Goal: Information Seeking & Learning: Learn about a topic

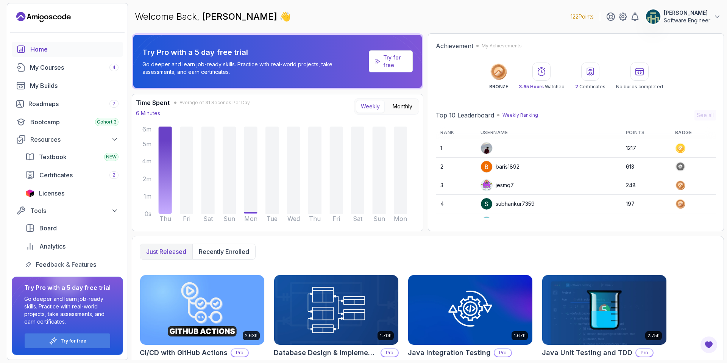
click at [46, 49] on div "Home" at bounding box center [74, 49] width 88 height 9
click at [47, 64] on div "My Courses 4" at bounding box center [74, 67] width 89 height 9
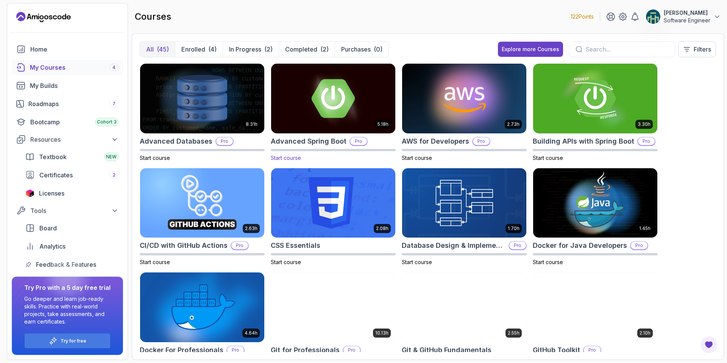
scroll to position [2, 0]
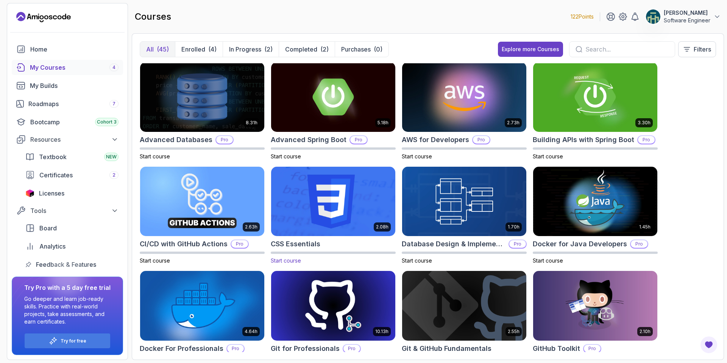
click at [366, 202] on img at bounding box center [333, 201] width 130 height 73
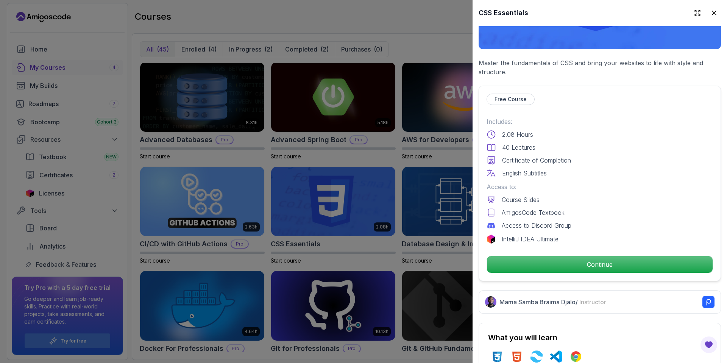
scroll to position [124, 0]
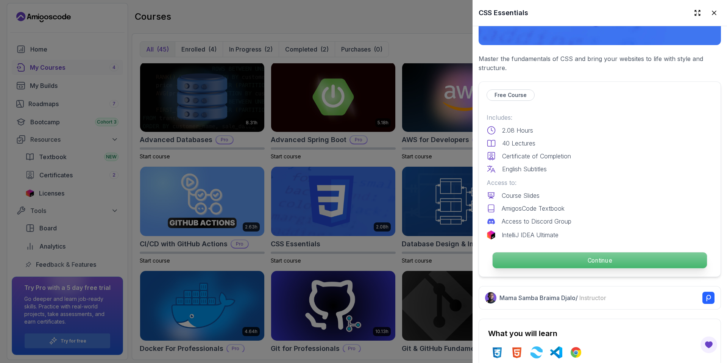
click at [565, 261] on p "Continue" at bounding box center [600, 260] width 214 height 16
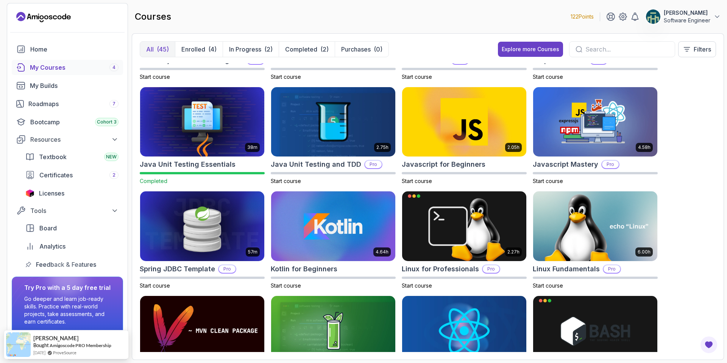
scroll to position [604, 0]
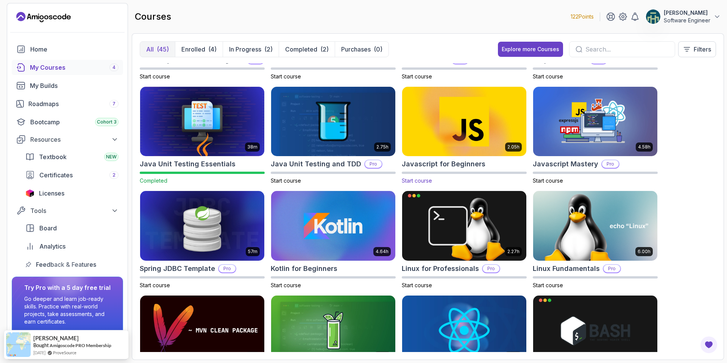
click at [444, 123] on img at bounding box center [464, 121] width 130 height 73
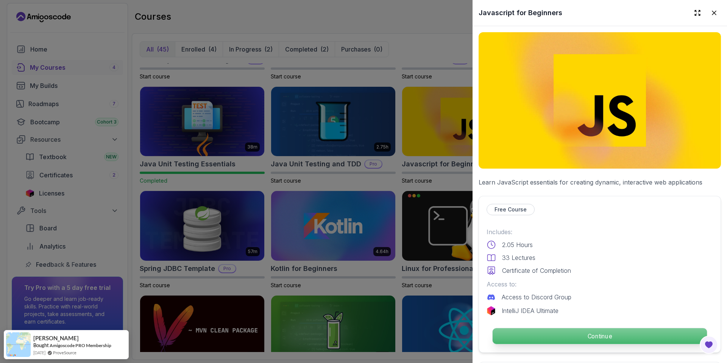
click at [594, 333] on p "Continue" at bounding box center [600, 336] width 214 height 16
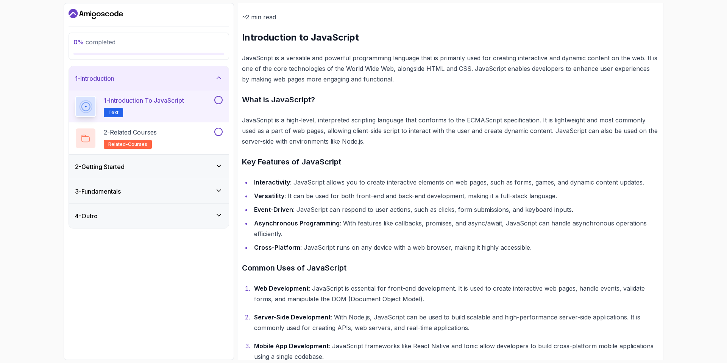
scroll to position [102, 0]
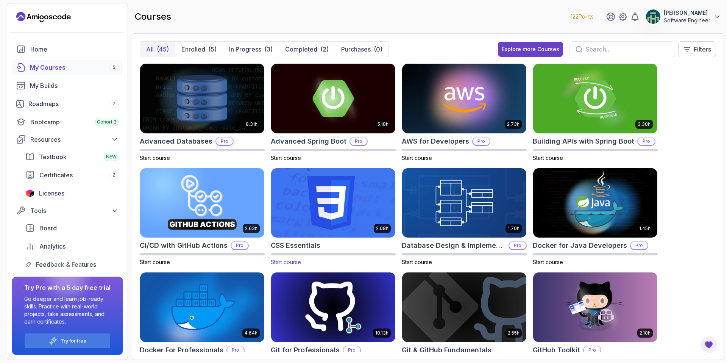
click at [365, 212] on img at bounding box center [333, 202] width 130 height 73
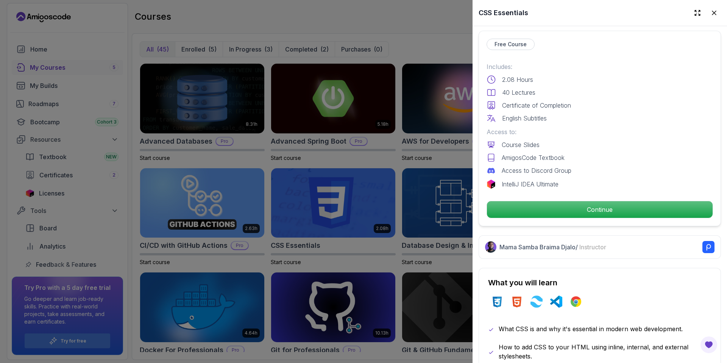
scroll to position [197, 0]
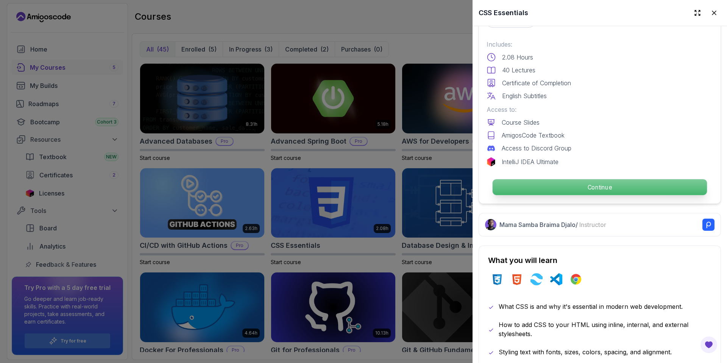
click at [577, 189] on p "Continue" at bounding box center [600, 187] width 214 height 16
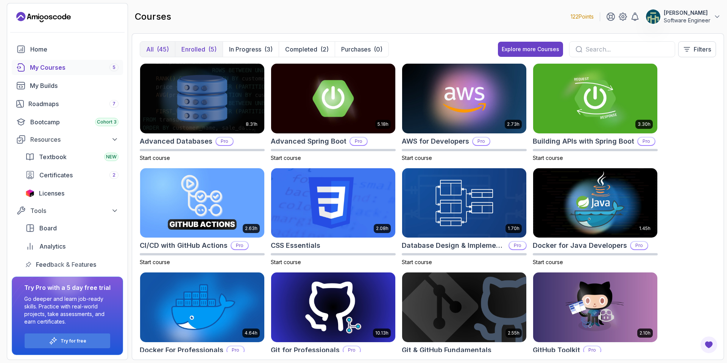
click at [195, 47] on p "Enrolled" at bounding box center [193, 49] width 24 height 9
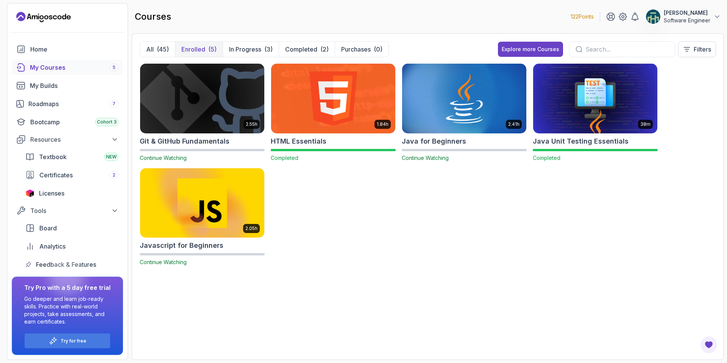
click at [173, 218] on img at bounding box center [202, 202] width 130 height 73
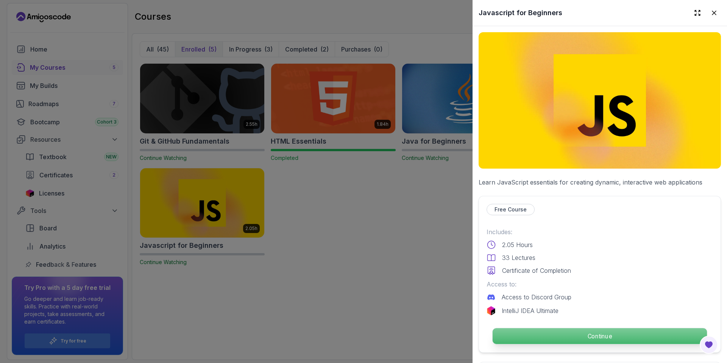
click at [597, 340] on p "Continue" at bounding box center [600, 336] width 214 height 16
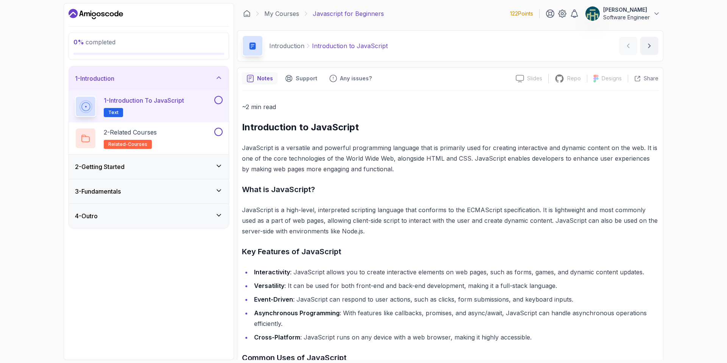
click at [220, 103] on button at bounding box center [218, 100] width 8 height 8
click at [183, 135] on div "2 - Related Courses related-courses" at bounding box center [144, 138] width 138 height 21
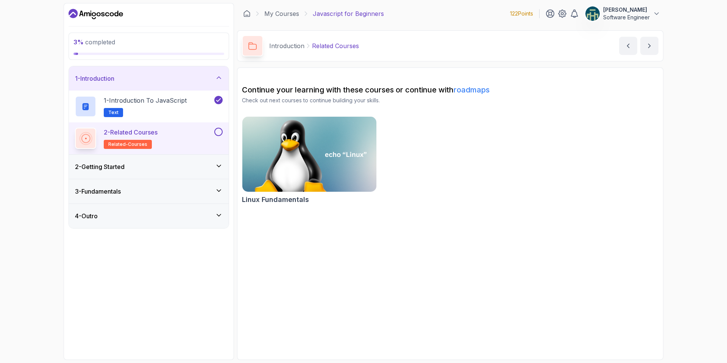
click at [220, 133] on button at bounding box center [218, 132] width 8 height 8
click at [217, 169] on icon at bounding box center [219, 166] width 8 height 8
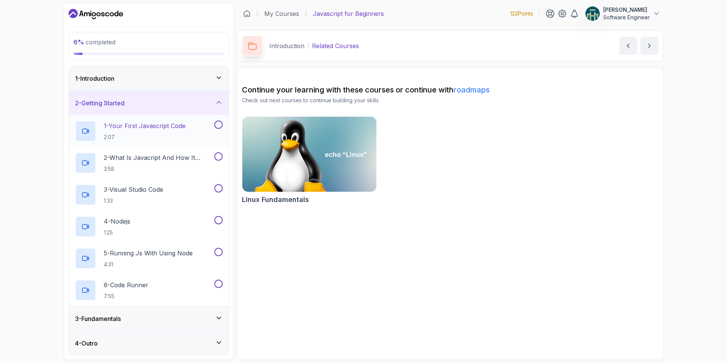
click at [140, 126] on p "1 - Your First Javascript Code" at bounding box center [145, 125] width 82 height 9
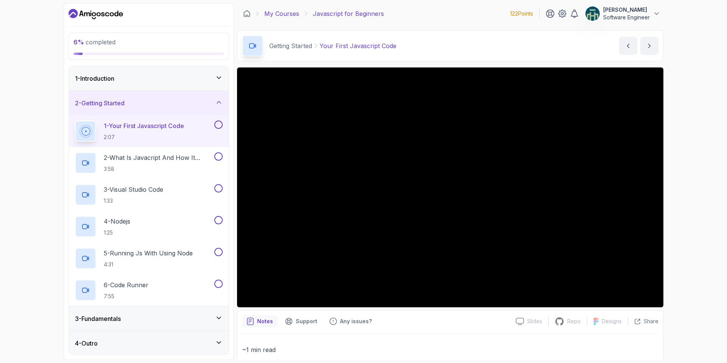
click at [75, 120] on button "1 - Your First Javascript Code 2:07" at bounding box center [149, 130] width 148 height 21
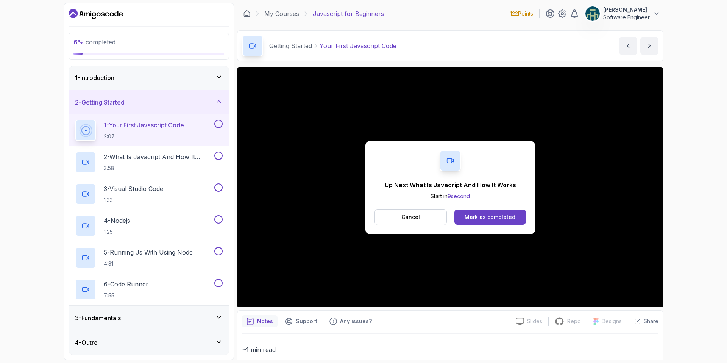
click at [185, 311] on div "3 - Fundamentals" at bounding box center [149, 318] width 160 height 24
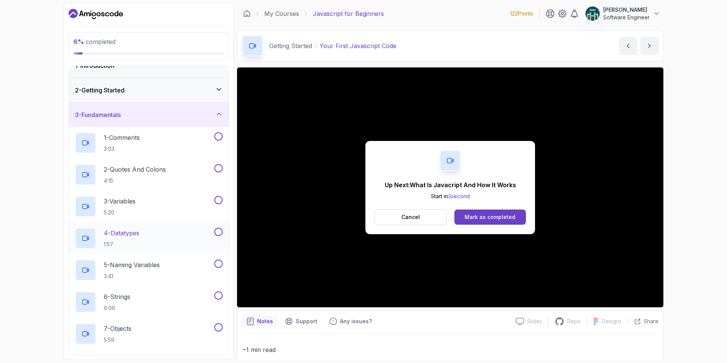
scroll to position [0, 0]
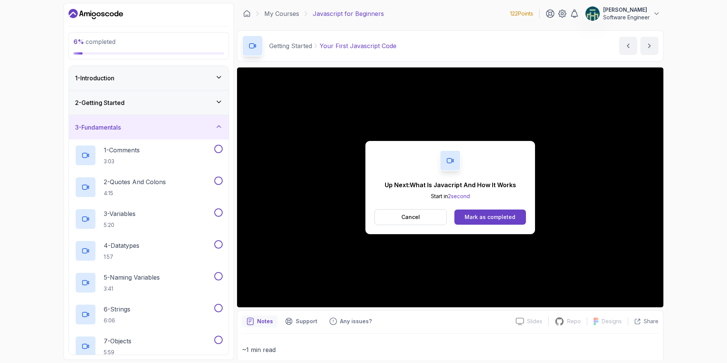
click at [216, 126] on icon at bounding box center [219, 127] width 8 height 8
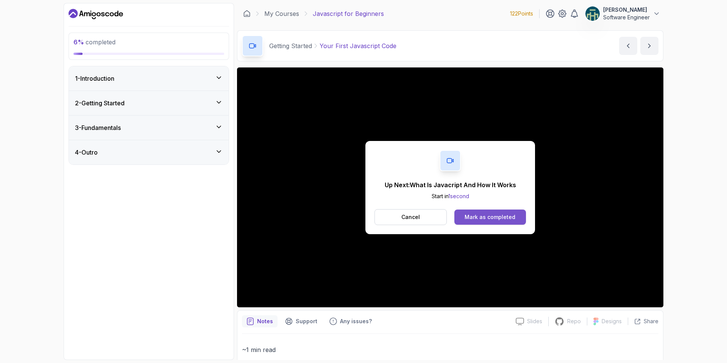
click at [467, 214] on div "Mark as completed" at bounding box center [490, 217] width 51 height 8
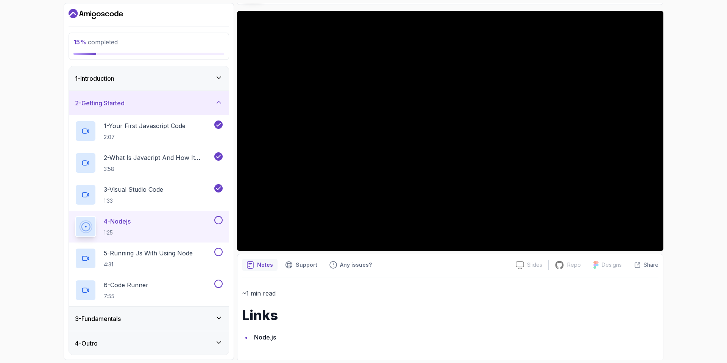
scroll to position [58, 0]
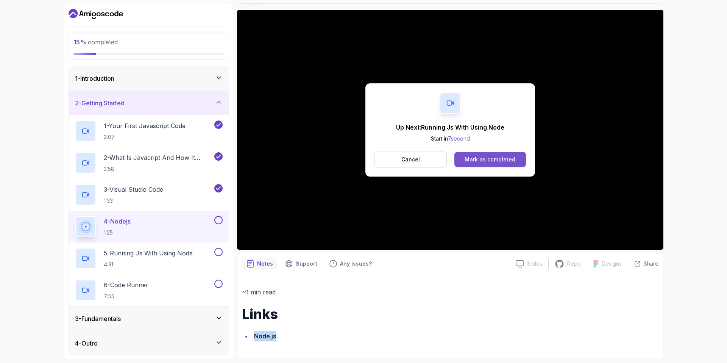
click at [491, 163] on button "Mark as completed" at bounding box center [491, 159] width 72 height 15
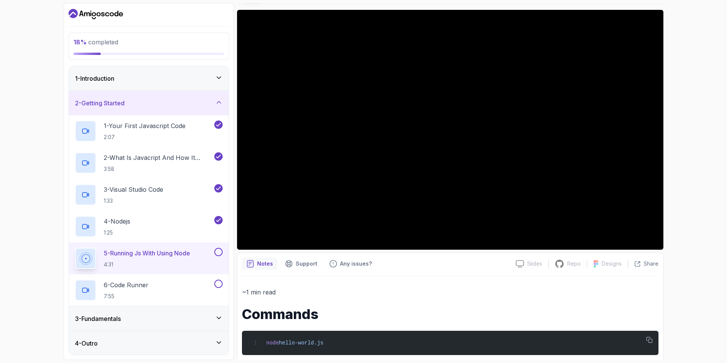
click at [106, 319] on h3 "3 - Fundamentals" at bounding box center [98, 318] width 46 height 9
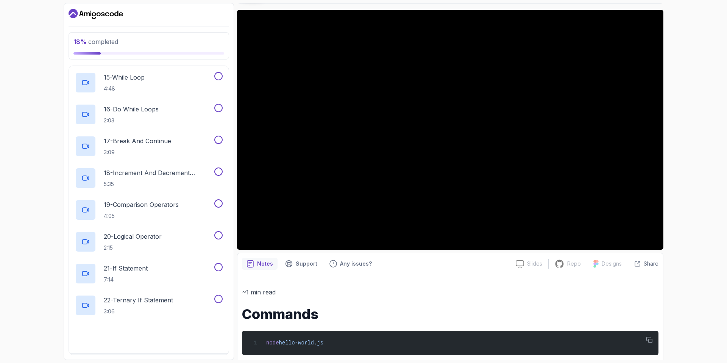
scroll to position [541, 0]
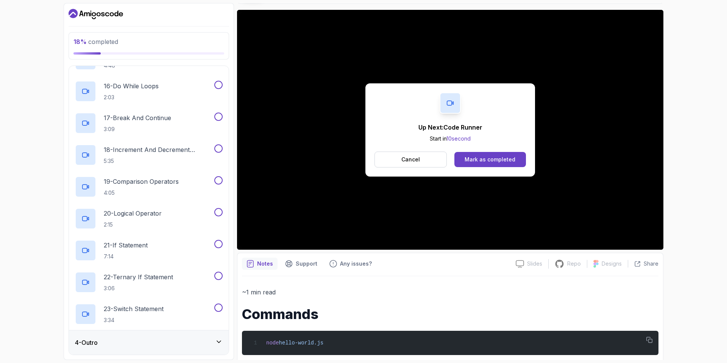
click at [111, 336] on div "4 - Outro" at bounding box center [149, 342] width 160 height 24
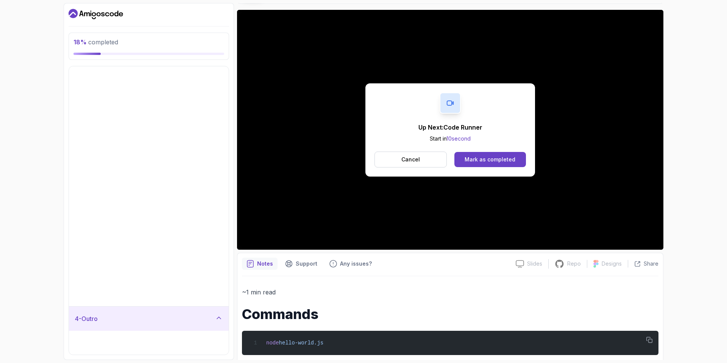
scroll to position [0, 0]
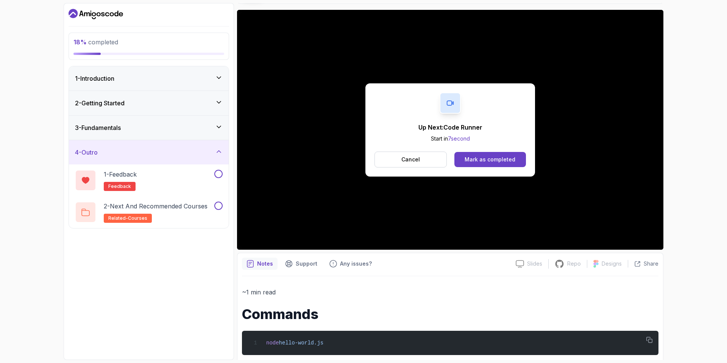
click at [199, 147] on div "4 - Outro" at bounding box center [149, 152] width 160 height 24
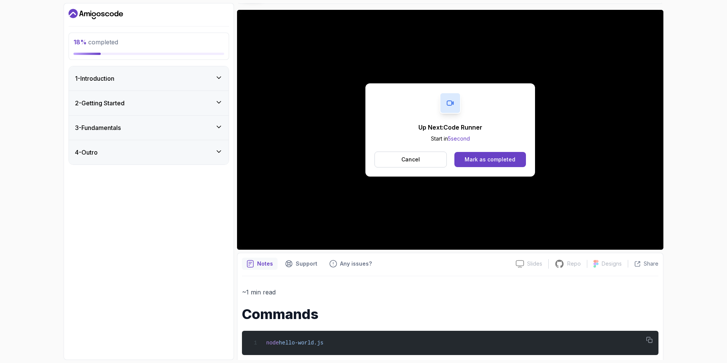
click at [215, 84] on div "1 - Introduction" at bounding box center [149, 78] width 160 height 24
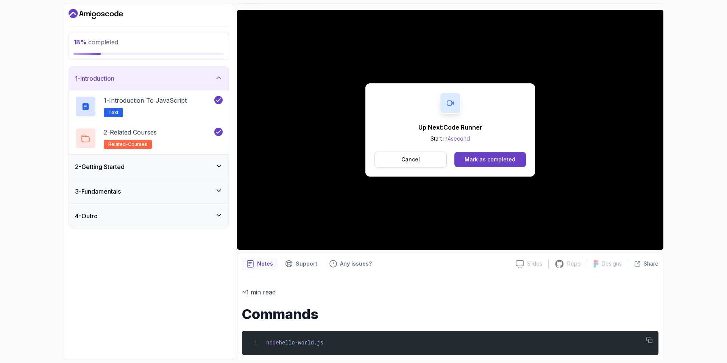
click at [186, 82] on div "1 - Introduction" at bounding box center [149, 78] width 148 height 9
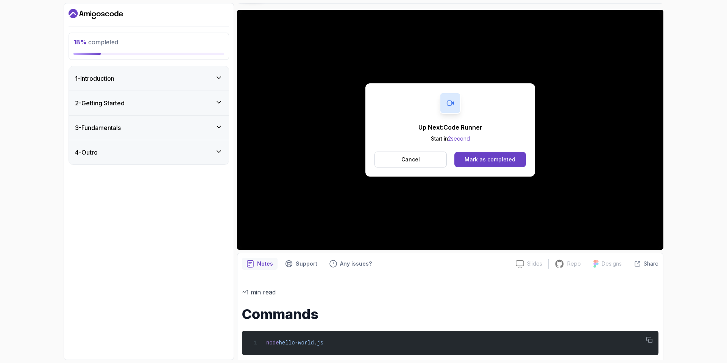
click at [202, 105] on div "2 - Getting Started" at bounding box center [149, 103] width 148 height 9
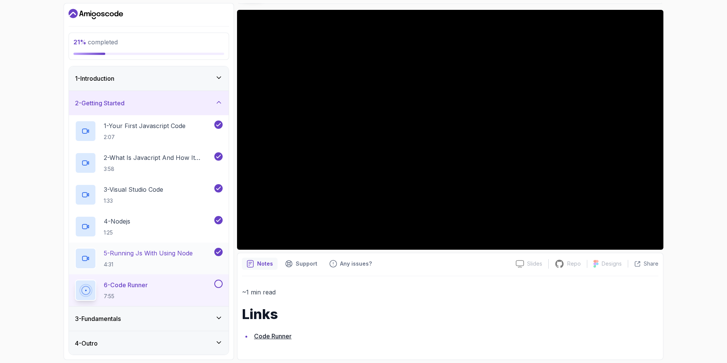
scroll to position [1, 0]
click at [208, 317] on div "3 - Fundamentals" at bounding box center [149, 317] width 148 height 9
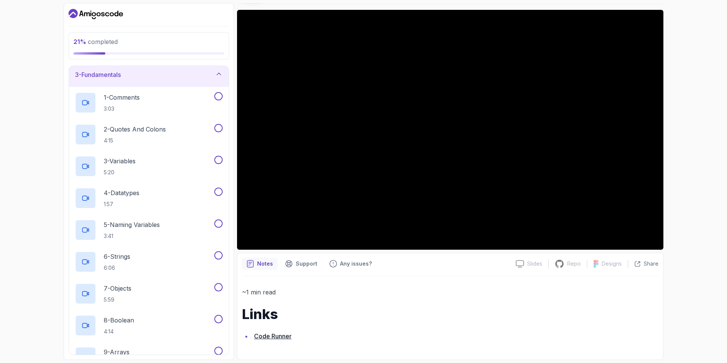
scroll to position [0, 0]
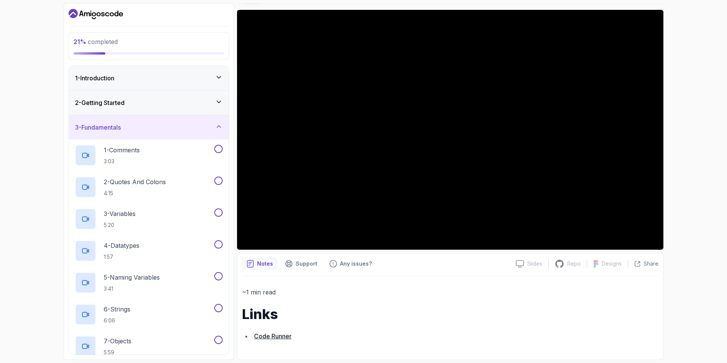
click at [218, 128] on icon at bounding box center [219, 127] width 8 height 8
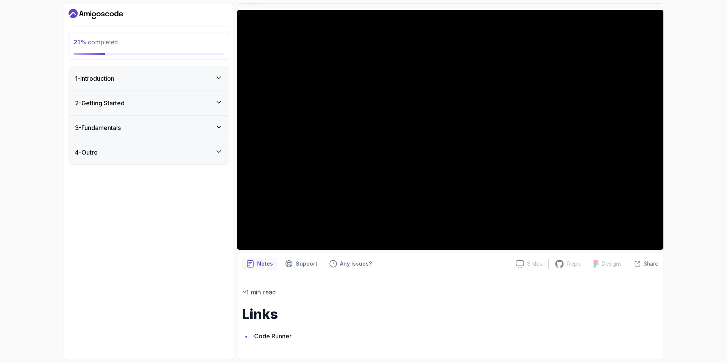
click at [216, 104] on icon at bounding box center [219, 103] width 8 height 8
